Goal: Task Accomplishment & Management: Complete application form

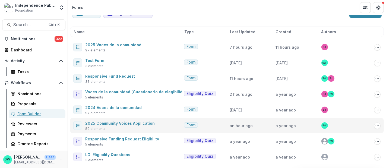
scroll to position [30, 0]
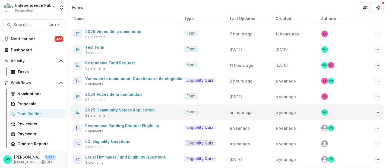
click at [138, 107] on span "2025 Community Voices Application" at bounding box center [119, 110] width 69 height 7
click at [139, 111] on link "2025 Community Voices Application" at bounding box center [119, 110] width 69 height 5
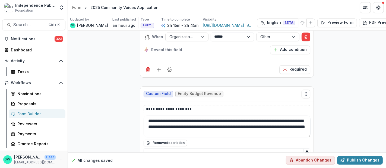
scroll to position [2621, 0]
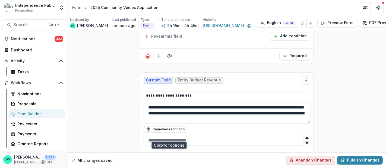
click at [170, 153] on button "Field Settings" at bounding box center [169, 157] width 9 height 9
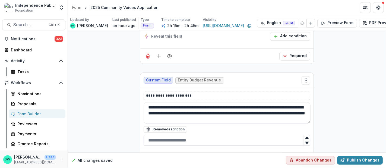
click at [217, 135] on input "text" at bounding box center [226, 140] width 167 height 11
click at [171, 153] on button "Field Settings" at bounding box center [169, 157] width 9 height 9
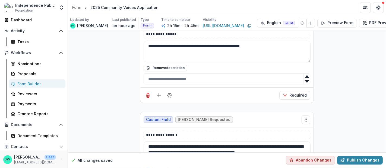
scroll to position [9878, 0]
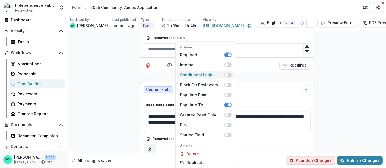
click at [228, 75] on span at bounding box center [227, 75] width 7 height 4
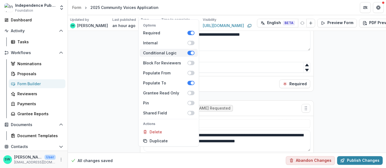
scroll to position [9897, 0]
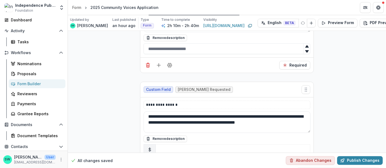
click at [263, 164] on input "text" at bounding box center [277, 168] width 43 height 9
click at [305, 166] on icon "Delete condition" at bounding box center [306, 168] width 4 height 4
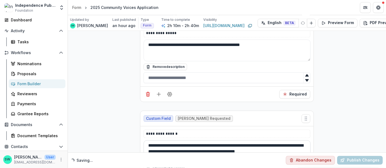
scroll to position [9848, 0]
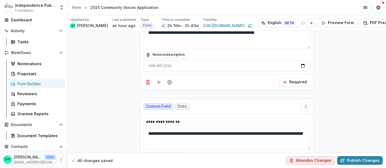
scroll to position [10089, 0]
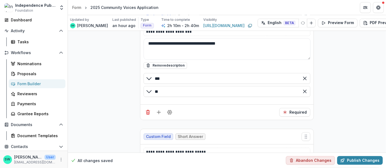
scroll to position [10506, 0]
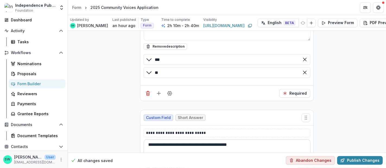
click at [263, 140] on textarea "**********" at bounding box center [226, 151] width 167 height 22
click at [259, 140] on textarea "**********" at bounding box center [226, 151] width 167 height 22
paste textarea "**********"
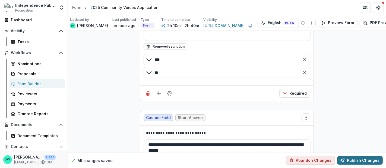
type textarea "**********"
click at [360, 156] on button "Publish Changes" at bounding box center [360, 160] width 46 height 9
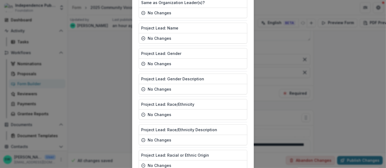
scroll to position [2192, 0]
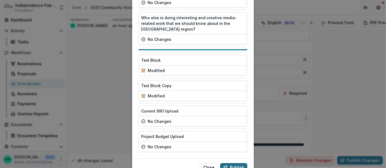
click at [227, 166] on icon "button" at bounding box center [225, 168] width 4 height 4
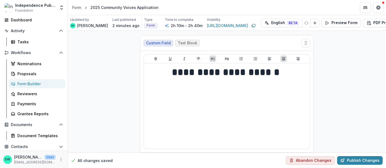
scroll to position [1627, 0]
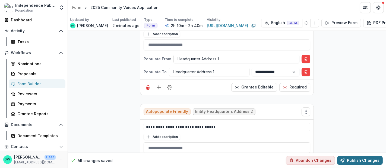
click at [359, 156] on button "Publish Changes" at bounding box center [360, 160] width 46 height 9
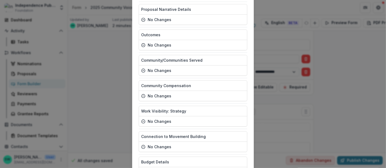
scroll to position [2192, 0]
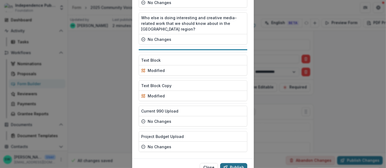
click at [242, 164] on button "Publish" at bounding box center [233, 168] width 27 height 9
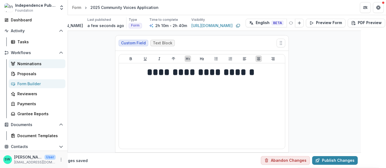
scroll to position [0, 0]
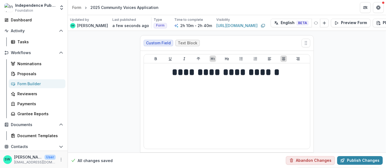
click at [31, 83] on div "Form Builder" at bounding box center [39, 84] width 44 height 6
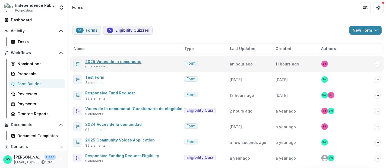
click at [133, 62] on link "2025 Voces de la comunidad" at bounding box center [113, 61] width 56 height 5
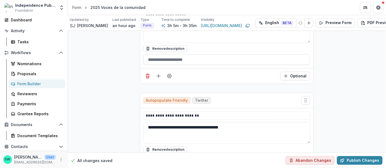
scroll to position [1873, 0]
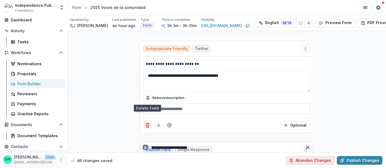
click at [148, 125] on icon "Delete field" at bounding box center [147, 126] width 3 height 3
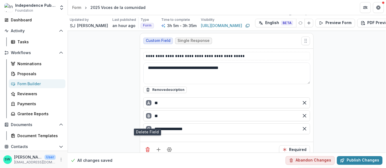
scroll to position [6901, 0]
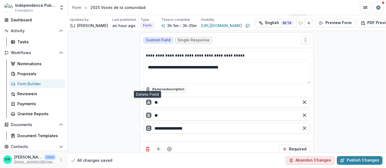
click at [147, 19] on icon "Delete field" at bounding box center [147, 15] width 5 height 5
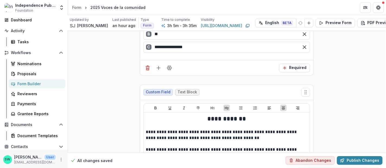
scroll to position [6888, 0]
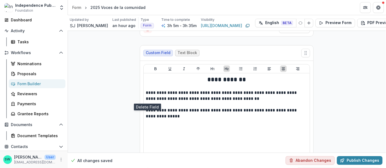
click at [148, 27] on line "Delete field" at bounding box center [148, 27] width 4 height 0
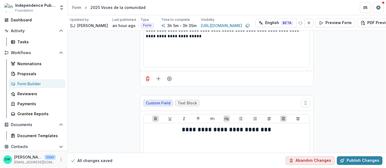
scroll to position [5791, 0]
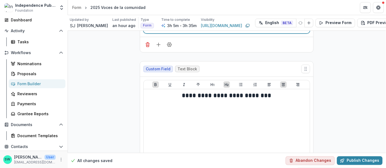
drag, startPoint x: 194, startPoint y: 82, endPoint x: 140, endPoint y: 73, distance: 53.8
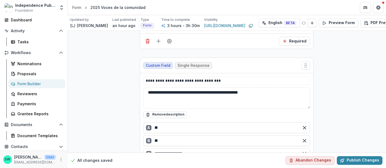
scroll to position [8262, 0]
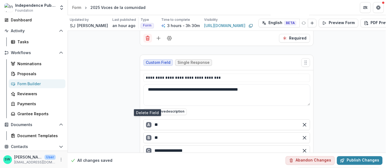
click at [146, 40] on icon "Delete field" at bounding box center [147, 39] width 3 height 3
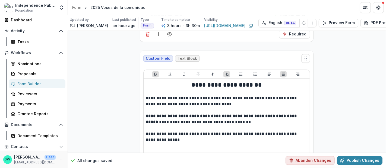
scroll to position [8275, 0]
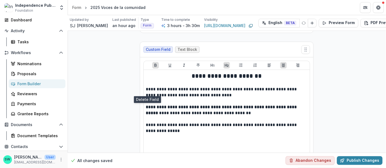
click at [148, 27] on line "Delete field" at bounding box center [148, 25] width 0 height 1
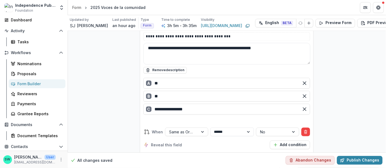
scroll to position [9639, 0]
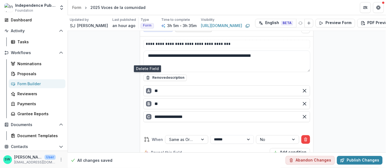
click at [146, 7] on icon "Delete field" at bounding box center [147, 4] width 5 height 5
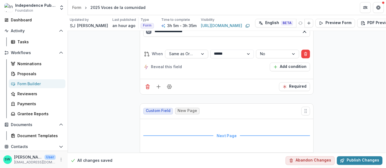
scroll to position [9561, 0]
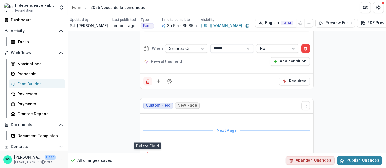
click at [146, 84] on icon "Delete field" at bounding box center [147, 82] width 3 height 3
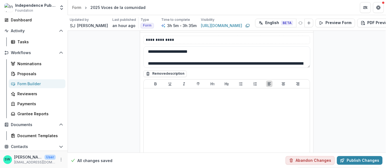
scroll to position [12341, 0]
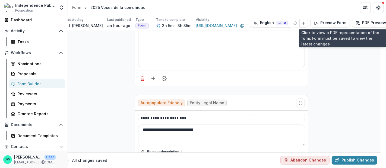
scroll to position [917, 5]
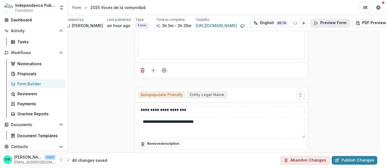
click at [346, 22] on button "Preview Form" at bounding box center [330, 23] width 40 height 9
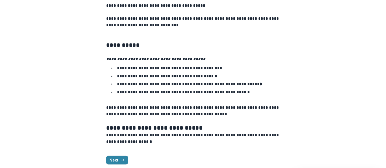
scroll to position [442, 0]
click at [122, 156] on button "Next" at bounding box center [117, 160] width 22 height 9
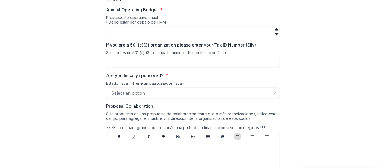
scroll to position [1498, 0]
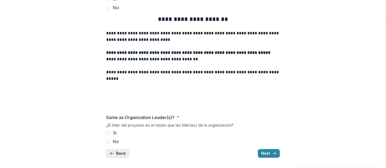
click at [119, 153] on button "Back" at bounding box center [117, 153] width 23 height 9
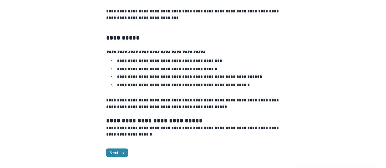
scroll to position [442, 0]
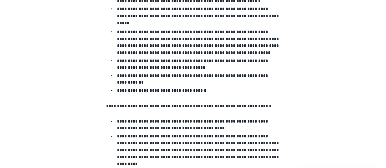
drag, startPoint x: 104, startPoint y: 91, endPoint x: 102, endPoint y: 102, distance: 11.8
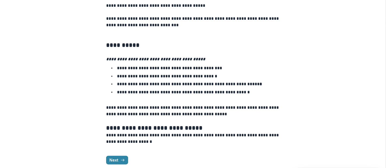
click at [114, 145] on p at bounding box center [193, 148] width 174 height 7
click at [116, 157] on button "Next" at bounding box center [117, 160] width 22 height 9
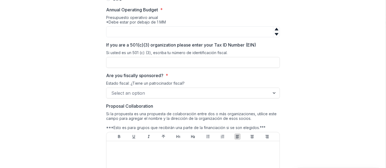
scroll to position [1498, 0]
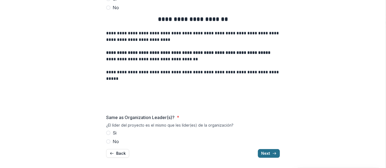
click at [272, 154] on icon "button" at bounding box center [274, 154] width 4 height 4
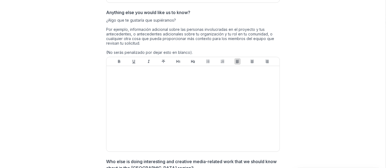
scroll to position [1752, 0]
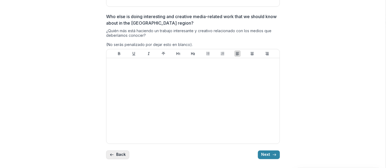
click at [119, 155] on button "Back" at bounding box center [117, 155] width 23 height 9
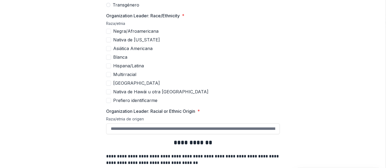
scroll to position [1287, 0]
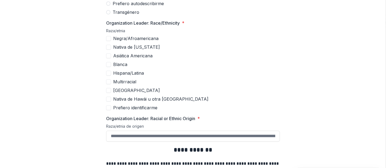
click at [111, 110] on label "Prefiero identificarme" at bounding box center [193, 108] width 174 height 7
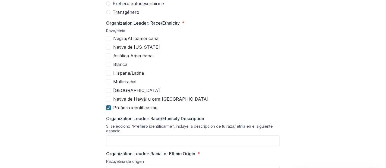
click at [109, 109] on div at bounding box center [108, 108] width 3 height 4
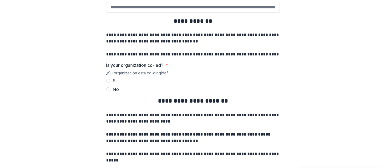
scroll to position [1408, 0]
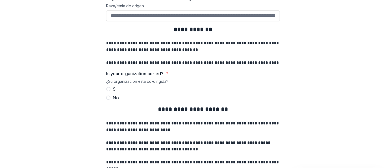
click at [109, 97] on span at bounding box center [108, 98] width 4 height 4
click at [110, 87] on label "Si" at bounding box center [193, 89] width 174 height 7
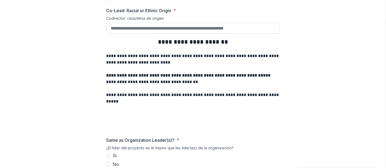
scroll to position [1732, 0]
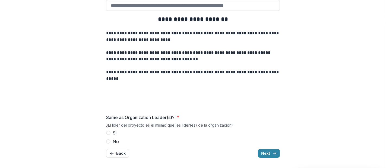
click at [107, 132] on span at bounding box center [108, 133] width 4 height 4
click at [109, 144] on label "No" at bounding box center [193, 142] width 174 height 7
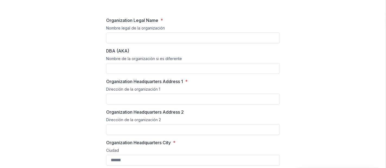
scroll to position [0, 0]
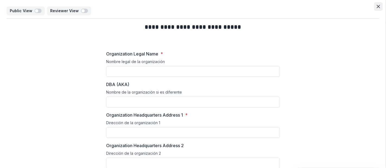
click at [374, 7] on button "Close" at bounding box center [378, 6] width 9 height 9
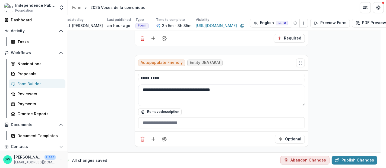
scroll to position [1068, 5]
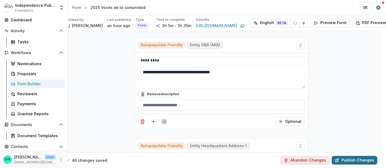
click at [361, 156] on button "Publish Changes" at bounding box center [354, 160] width 46 height 9
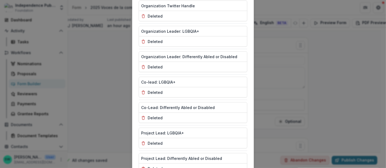
scroll to position [2419, 0]
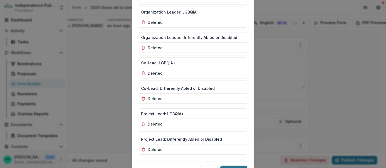
click at [234, 166] on button "Publish" at bounding box center [233, 170] width 27 height 9
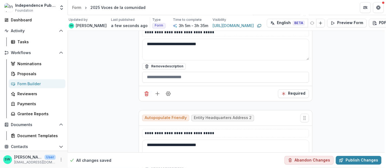
scroll to position [0, 1]
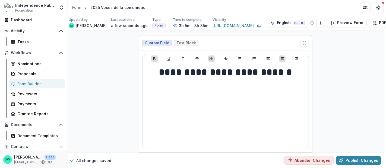
click at [28, 83] on div "Form Builder" at bounding box center [39, 84] width 44 height 6
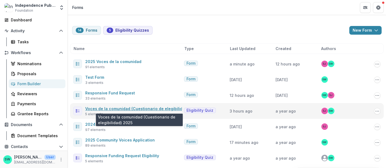
click at [148, 109] on link "Voces de la comunidad (Cuestionario de elegibilidad) 2025" at bounding box center [142, 109] width 114 height 5
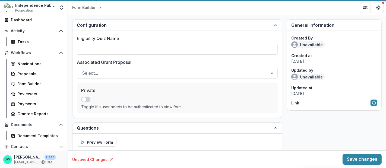
type input "**********"
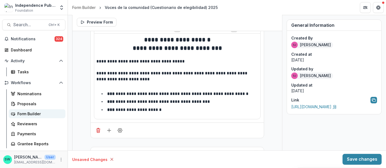
click at [34, 113] on div "Form Builder" at bounding box center [39, 114] width 44 height 6
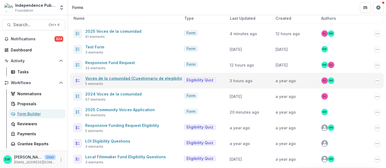
scroll to position [30, 0]
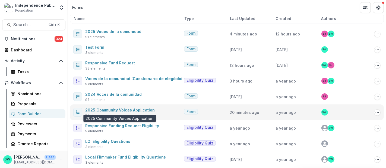
click at [131, 109] on link "2025 Community Voices Application" at bounding box center [119, 110] width 69 height 5
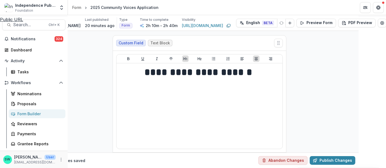
scroll to position [271, 0]
drag, startPoint x: 336, startPoint y: 53, endPoint x: 370, endPoint y: 55, distance: 34.2
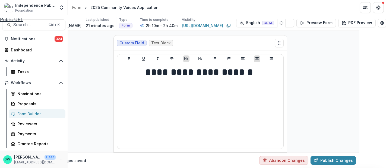
drag, startPoint x: 281, startPoint y: 47, endPoint x: 366, endPoint y: 48, distance: 84.4
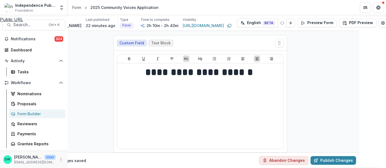
click at [135, 168] on div "**********" at bounding box center [193, 168] width 386 height 0
click at [381, 23] on icon "Edit Form Settings" at bounding box center [383, 23] width 4 height 4
click at [377, 6] on icon "Close" at bounding box center [377, 6] width 3 height 3
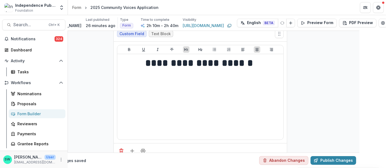
scroll to position [0, 27]
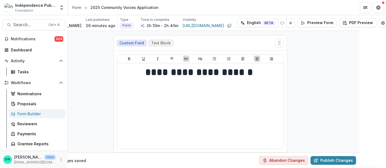
click at [37, 113] on div "Form Builder" at bounding box center [39, 114] width 44 height 6
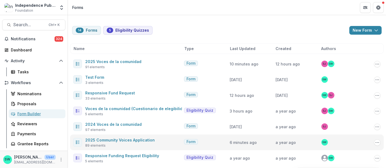
scroll to position [30, 0]
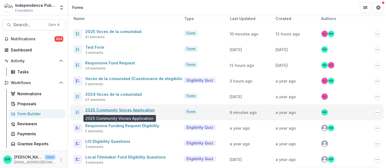
click at [137, 109] on link "2025 Community Voices Application" at bounding box center [119, 110] width 69 height 5
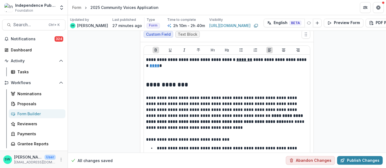
scroll to position [151, 27]
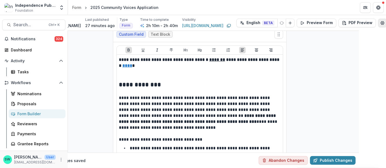
click at [381, 24] on icon "Edit Form Settings" at bounding box center [382, 23] width 4 height 4
drag, startPoint x: 336, startPoint y: 80, endPoint x: 360, endPoint y: 81, distance: 25.0
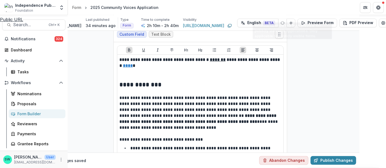
scroll to position [274, 0]
drag, startPoint x: 199, startPoint y: 79, endPoint x: 338, endPoint y: 93, distance: 139.8
click at [199, 168] on div "**********" at bounding box center [193, 168] width 386 height 0
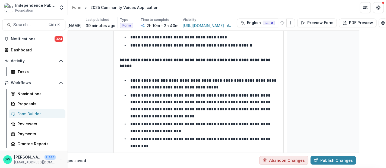
scroll to position [603, 27]
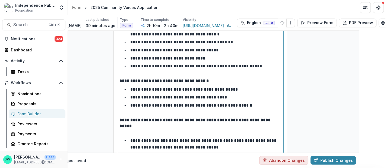
click at [233, 83] on div "**********" at bounding box center [200, 77] width 162 height 945
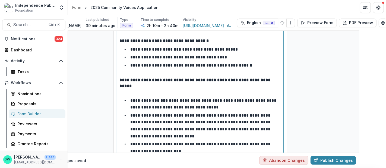
scroll to position [612, 27]
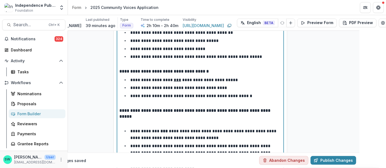
click at [233, 77] on li "**********" at bounding box center [203, 80] width 155 height 7
click at [239, 77] on li "**********" at bounding box center [203, 80] width 155 height 7
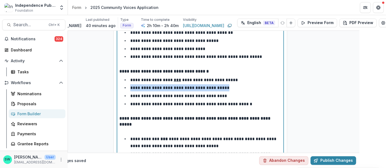
drag, startPoint x: 232, startPoint y: 80, endPoint x: 124, endPoint y: 78, distance: 108.0
click at [126, 85] on li "**********" at bounding box center [203, 88] width 155 height 7
click at [232, 85] on li "**********" at bounding box center [203, 88] width 155 height 7
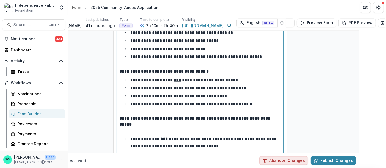
scroll to position [612, 26]
click at [241, 86] on p "**********" at bounding box center [188, 88] width 117 height 4
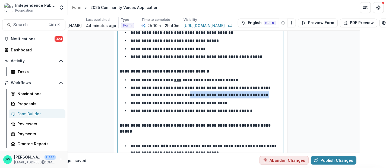
drag, startPoint x: 254, startPoint y: 87, endPoint x: 178, endPoint y: 88, distance: 75.2
click at [178, 88] on li "**********" at bounding box center [203, 92] width 155 height 14
click at [185, 90] on li "**********" at bounding box center [203, 92] width 155 height 14
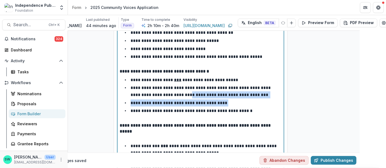
drag, startPoint x: 179, startPoint y: 87, endPoint x: 263, endPoint y: 91, distance: 84.1
click at [264, 91] on ul "**********" at bounding box center [203, 96] width 155 height 38
click at [260, 89] on li "**********" at bounding box center [203, 92] width 155 height 14
click at [257, 87] on li "**********" at bounding box center [203, 92] width 155 height 14
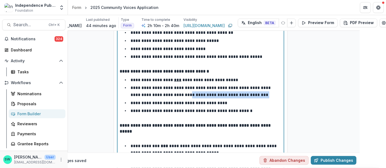
drag, startPoint x: 255, startPoint y: 87, endPoint x: 179, endPoint y: 87, distance: 75.9
click at [179, 87] on li "**********" at bounding box center [203, 92] width 155 height 14
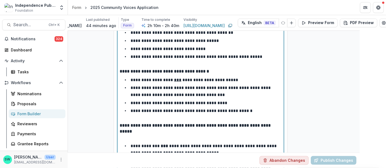
click at [181, 87] on p "**********" at bounding box center [200, 91] width 141 height 11
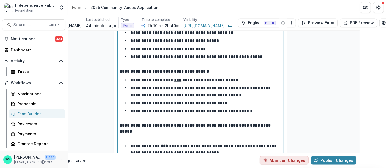
click at [227, 88] on li "**********" at bounding box center [203, 92] width 155 height 14
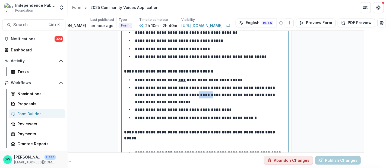
scroll to position [612, 22]
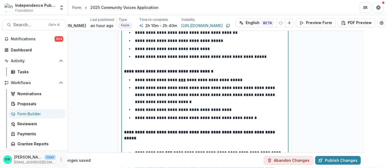
click at [204, 87] on p "**********" at bounding box center [205, 95] width 141 height 18
click at [220, 88] on p "**********" at bounding box center [205, 95] width 141 height 18
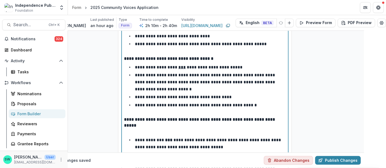
scroll to position [642, 22]
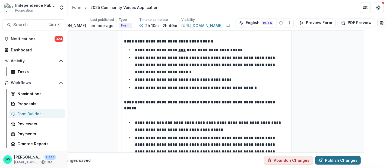
click at [342, 156] on button "Publish Changes" at bounding box center [338, 160] width 46 height 9
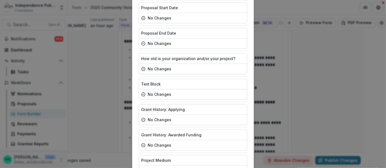
scroll to position [2192, 0]
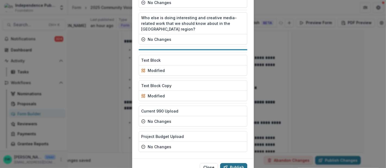
click at [234, 164] on button "Publish" at bounding box center [233, 168] width 27 height 9
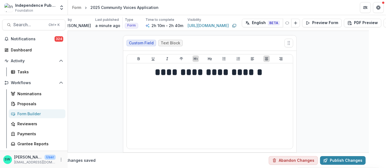
scroll to position [0, 16]
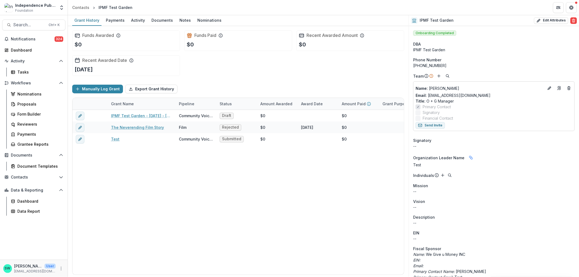
click at [59, 265] on div "SW Sherella WIlliams User sherella@independencemedia.org" at bounding box center [33, 268] width 61 height 11
click at [61, 268] on icon "More" at bounding box center [61, 268] width 4 height 4
click at [90, 265] on button "Logout" at bounding box center [97, 265] width 58 height 9
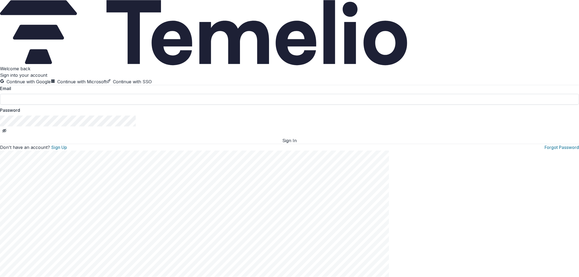
click at [37, 105] on input at bounding box center [289, 99] width 579 height 11
click at [62, 105] on input at bounding box center [289, 99] width 579 height 11
type input "**********"
click at [94, 144] on button "Sign In" at bounding box center [289, 140] width 579 height 7
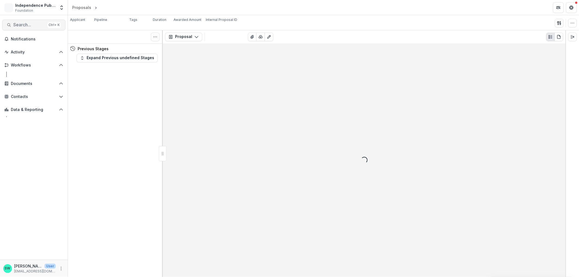
click at [18, 23] on span "Search..." at bounding box center [29, 24] width 32 height 5
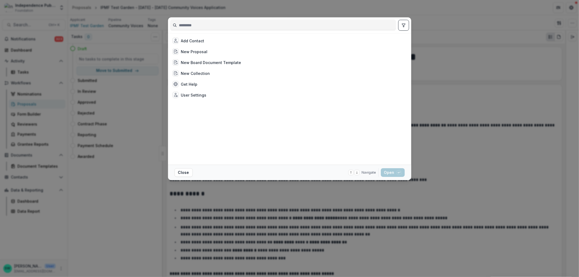
click at [183, 25] on input at bounding box center [282, 25] width 225 height 9
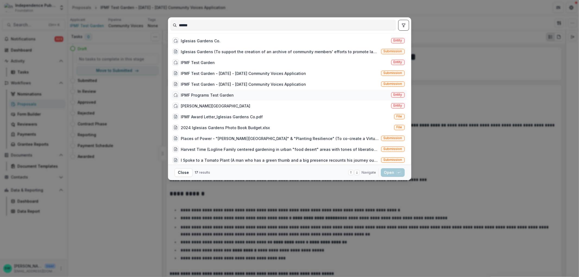
type input "******"
click at [201, 95] on div "IPMF Programs Test Garden" at bounding box center [207, 95] width 53 height 6
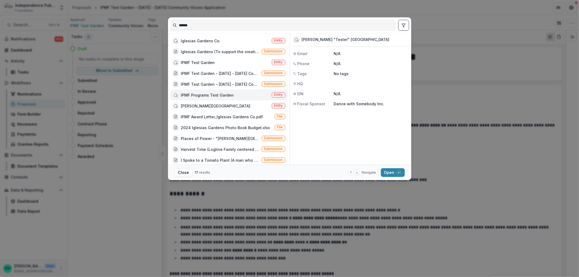
click at [201, 95] on div "IPMF Programs Test Garden" at bounding box center [207, 95] width 53 height 6
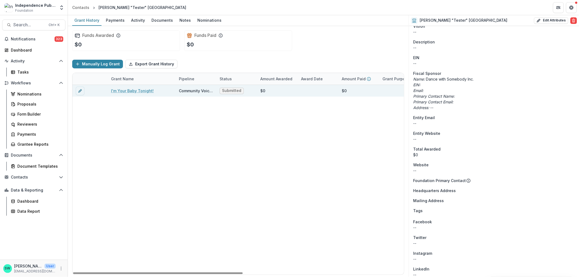
click at [133, 89] on link "I'm Your Baby Tonight!" at bounding box center [132, 91] width 43 height 6
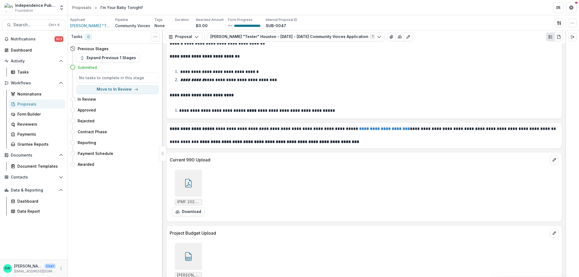
scroll to position [4633, 0]
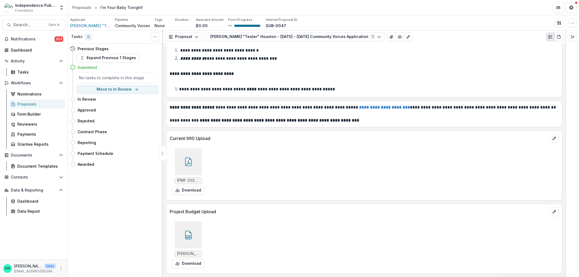
click at [190, 159] on icon at bounding box center [188, 161] width 7 height 9
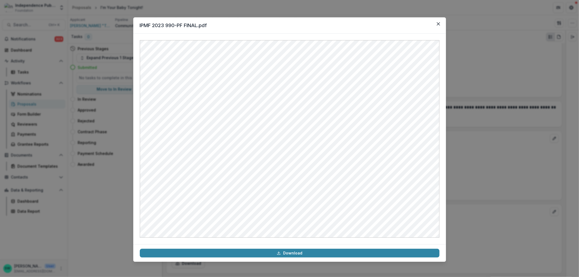
click at [485, 143] on div "IPMF 2023 990-PF FINAL.pdf Download" at bounding box center [289, 138] width 579 height 277
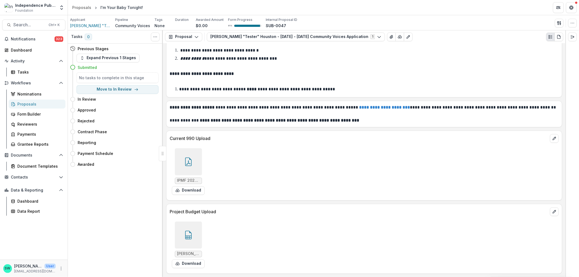
click at [189, 234] on icon at bounding box center [188, 235] width 9 height 9
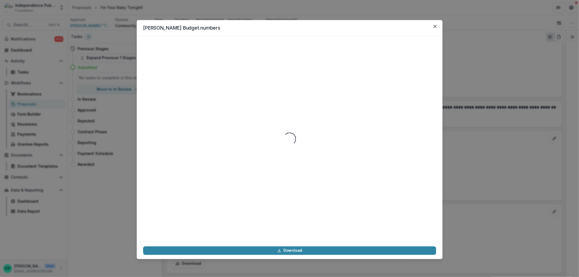
click at [507, 182] on div "Whitney Houston Budget.numbers Loading... Download" at bounding box center [289, 138] width 579 height 277
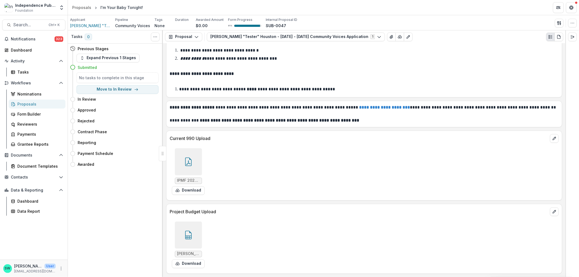
click at [435, 26] on button "Close" at bounding box center [434, 26] width 8 height 8
click at [566, 207] on div "Whitney Houston Budget.numbers Download" at bounding box center [289, 138] width 579 height 277
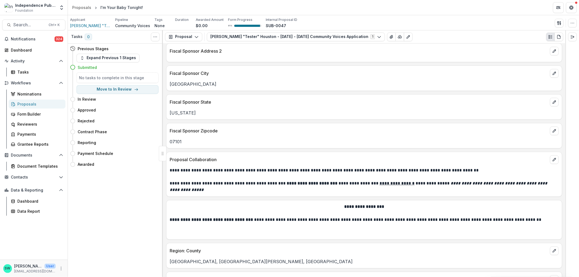
scroll to position [0, 0]
